Goal: Task Accomplishment & Management: Use online tool/utility

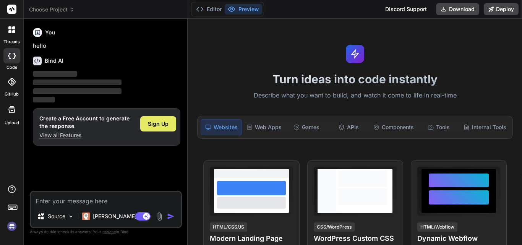
click at [164, 122] on span "Sign Up" at bounding box center [158, 124] width 21 height 8
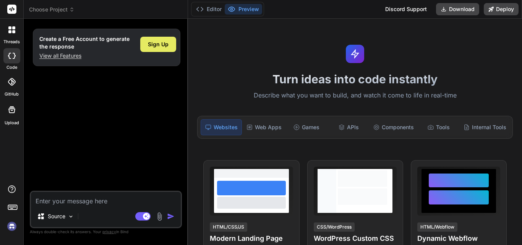
type textarea "x"
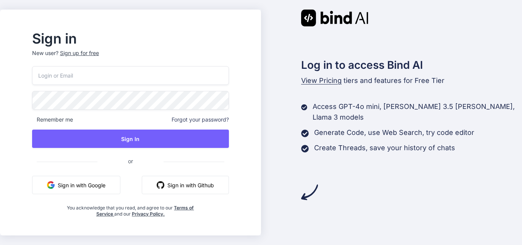
click at [164, 184] on img "button" at bounding box center [161, 185] width 8 height 8
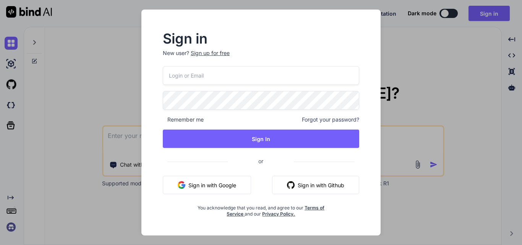
type textarea "x"
click at [211, 51] on div "Sign up for free" at bounding box center [209, 53] width 39 height 8
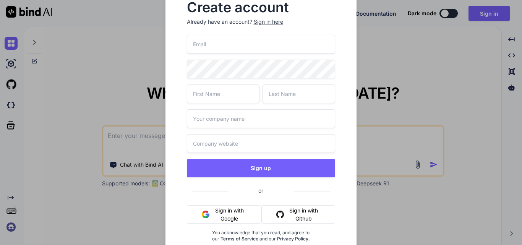
click at [279, 214] on img "button" at bounding box center [281, 215] width 8 height 8
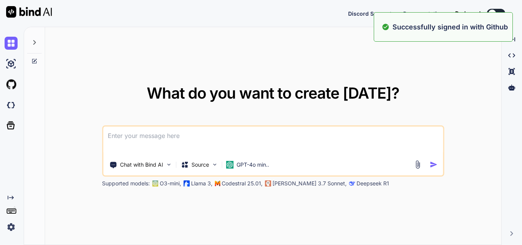
click at [437, 60] on div "What do you want to create today? Chat with Bind AI Source GPT-4o min.. Support…" at bounding box center [273, 136] width 457 height 218
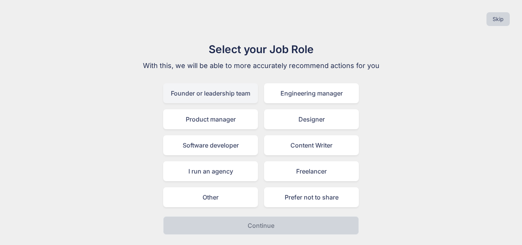
click at [240, 96] on div "Founder or leadership team" at bounding box center [210, 93] width 95 height 20
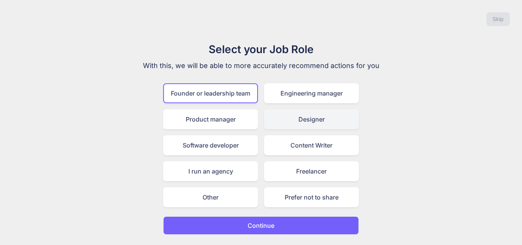
click at [280, 124] on div "Designer" at bounding box center [311, 119] width 95 height 20
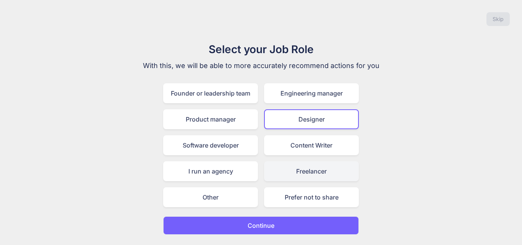
click at [286, 177] on div "Freelancer" at bounding box center [311, 171] width 95 height 20
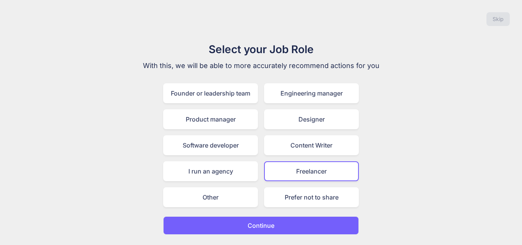
click at [241, 224] on button "Continue" at bounding box center [261, 225] width 196 height 18
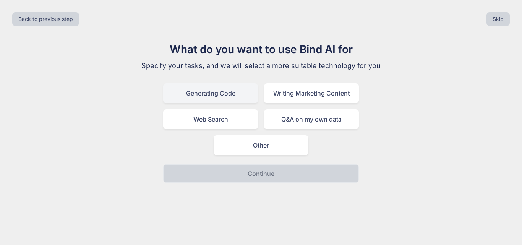
click at [241, 93] on div "Generating Code" at bounding box center [210, 93] width 95 height 20
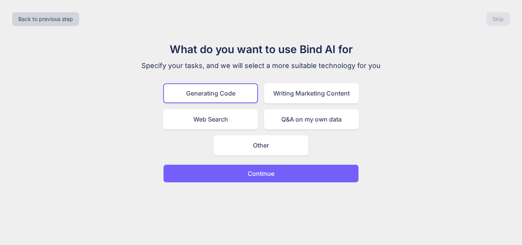
click at [243, 169] on button "Continue" at bounding box center [261, 173] width 196 height 18
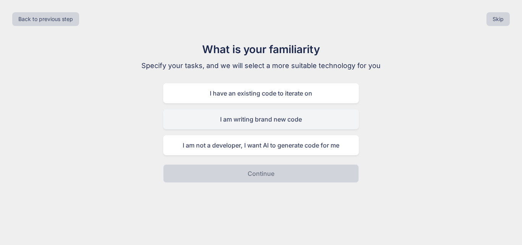
click at [311, 120] on div "I am writing brand new code" at bounding box center [261, 119] width 196 height 20
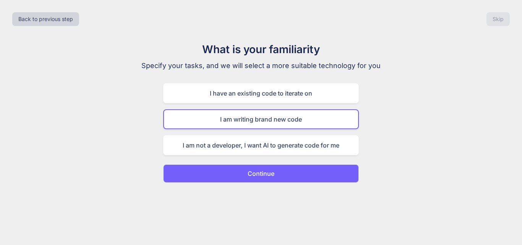
click at [299, 176] on button "Continue" at bounding box center [261, 173] width 196 height 18
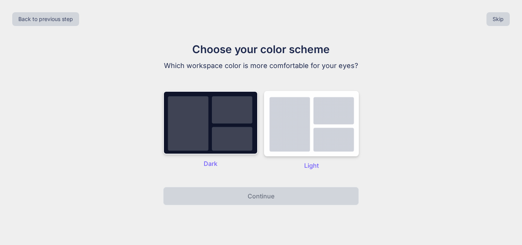
click at [242, 146] on img at bounding box center [210, 122] width 95 height 63
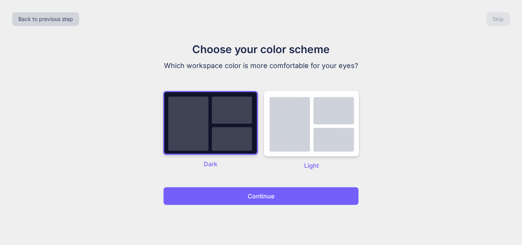
click at [269, 201] on button "Continue" at bounding box center [261, 196] width 196 height 18
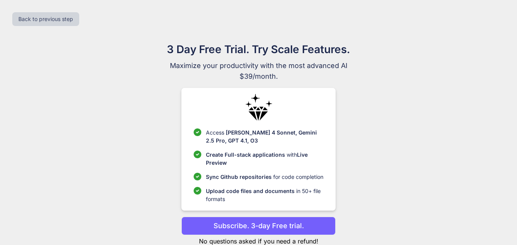
click at [288, 197] on p "Upload code files and documents in 50+ file formats" at bounding box center [264, 195] width 117 height 16
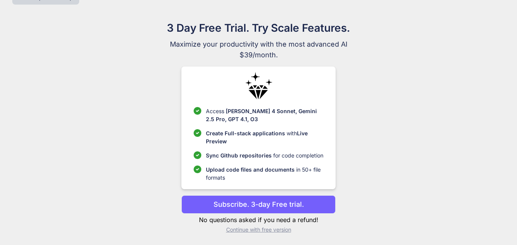
scroll to position [22, 0]
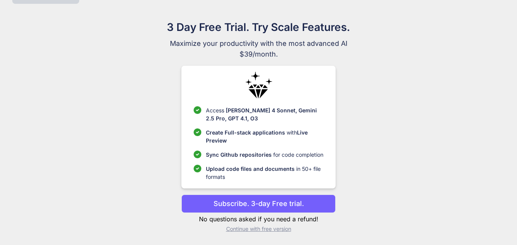
click at [281, 230] on p "Continue with free version" at bounding box center [258, 229] width 154 height 8
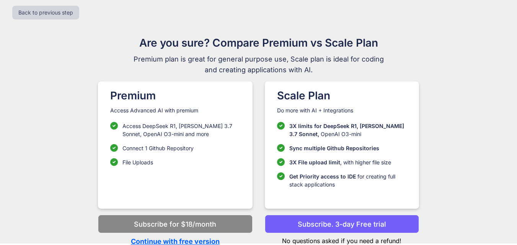
scroll to position [8, 0]
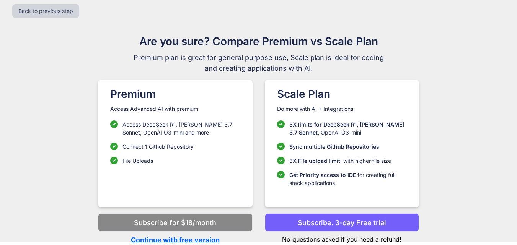
click at [203, 238] on p "Continue with free version" at bounding box center [175, 240] width 154 height 10
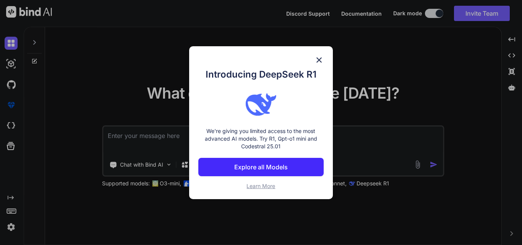
click at [320, 63] on img at bounding box center [319, 59] width 9 height 9
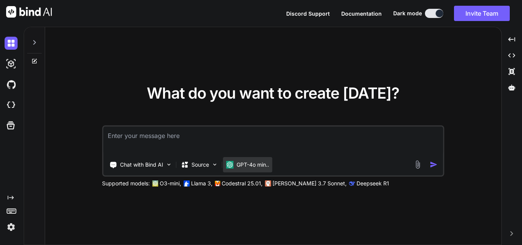
click at [247, 164] on p "GPT-4o min.." at bounding box center [253, 165] width 33 height 8
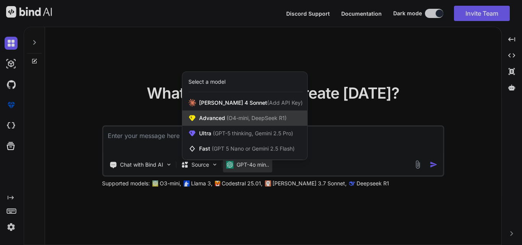
click at [273, 119] on span "(O4-mini, DeepSeek R1)" at bounding box center [256, 118] width 62 height 7
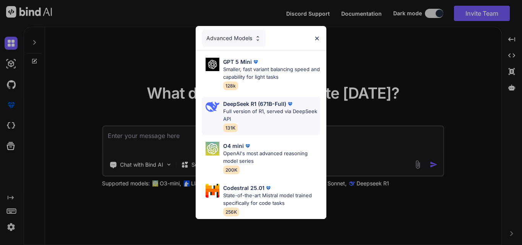
click at [263, 113] on p "Full version of R1, served via DeepSeek API" at bounding box center [271, 115] width 97 height 15
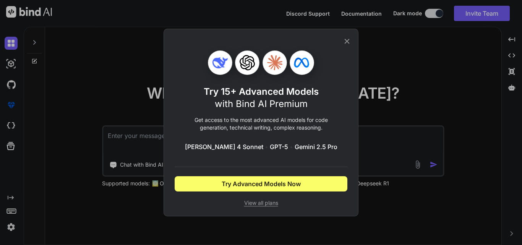
click at [345, 42] on icon at bounding box center [347, 41] width 8 height 8
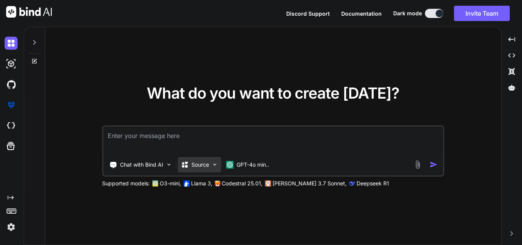
click at [211, 167] on div "Source" at bounding box center [199, 164] width 43 height 15
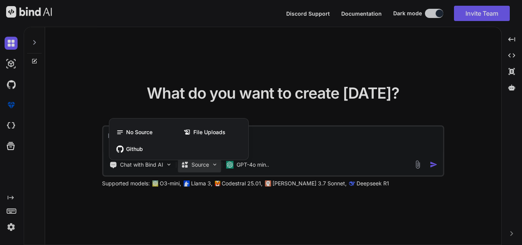
click at [211, 167] on div at bounding box center [261, 122] width 522 height 245
